Goal: Task Accomplishment & Management: Complete application form

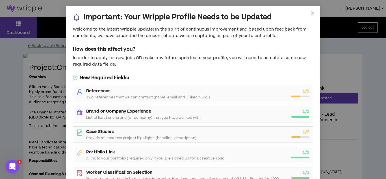
click at [313, 16] on span "Close" at bounding box center [312, 13] width 15 height 15
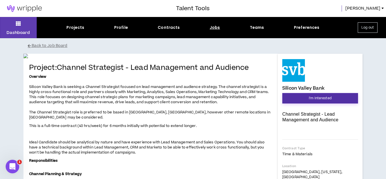
click at [327, 101] on button "I'm Interested" at bounding box center [320, 98] width 76 height 10
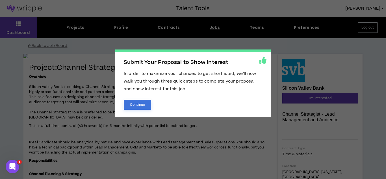
click at [132, 104] on button "Continue" at bounding box center [137, 105] width 27 height 10
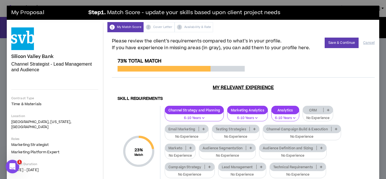
drag, startPoint x: 376, startPoint y: 48, endPoint x: 377, endPoint y: 52, distance: 4.2
click at [377, 52] on div "Please review the client’s requirements compared to what’s in your profile. If …" at bounding box center [243, 178] width 272 height 292
click at [323, 88] on h3 "My Relevant Experience" at bounding box center [243, 88] width 263 height 6
click at [322, 112] on p "CRM" at bounding box center [313, 110] width 20 height 4
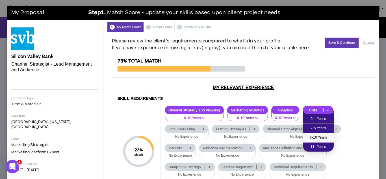
click at [319, 135] on span "6-10 Years" at bounding box center [318, 137] width 24 height 6
